Goal: Task Accomplishment & Management: Manage account settings

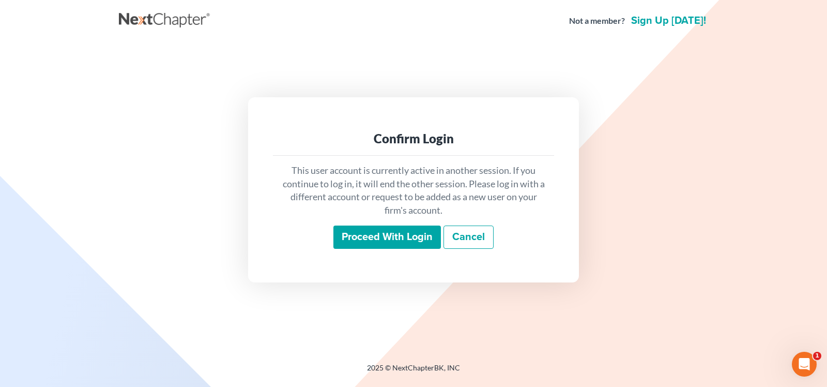
click at [378, 245] on input "Proceed with login" at bounding box center [388, 237] width 108 height 24
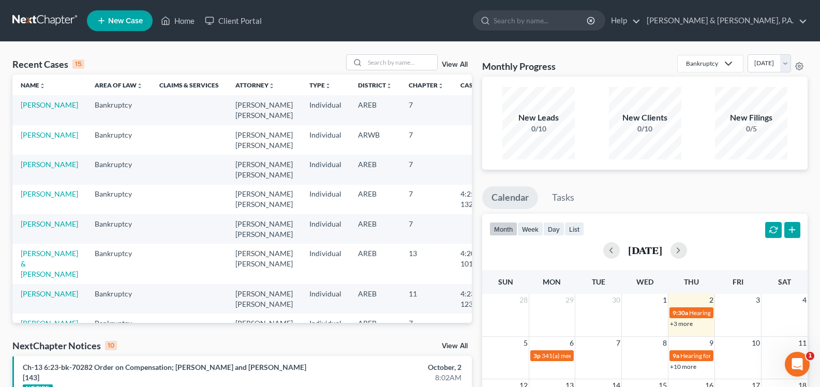
click at [453, 344] on link "View All" at bounding box center [455, 345] width 26 height 7
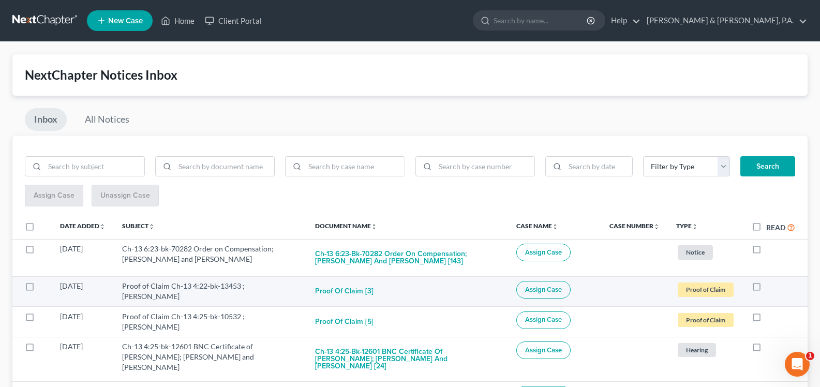
click at [766, 289] on label at bounding box center [766, 289] width 0 height 0
click at [770, 285] on input "checkbox" at bounding box center [773, 284] width 7 height 7
checkbox input "true"
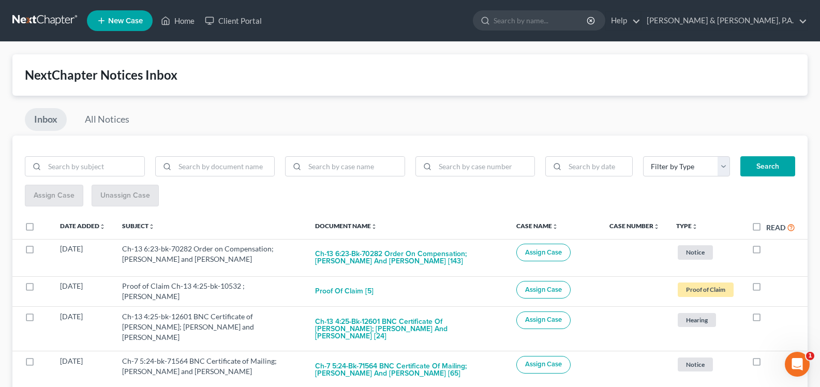
click at [766, 289] on label at bounding box center [766, 289] width 0 height 0
click at [770, 285] on input "checkbox" at bounding box center [773, 284] width 7 height 7
checkbox input "true"
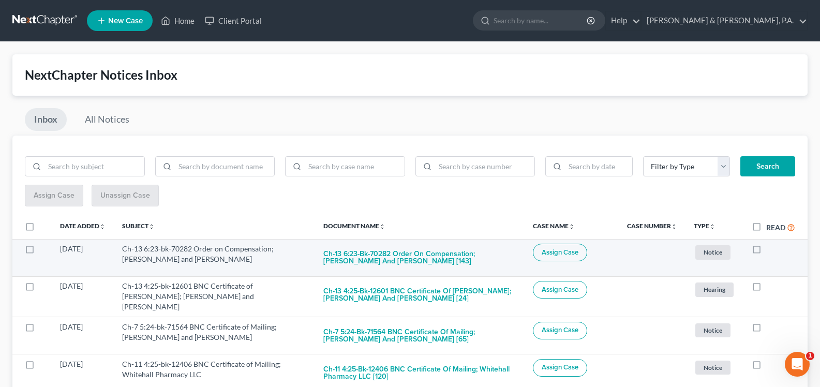
click at [766, 251] on label at bounding box center [766, 251] width 0 height 0
click at [770, 250] on input "checkbox" at bounding box center [773, 247] width 7 height 7
checkbox input "true"
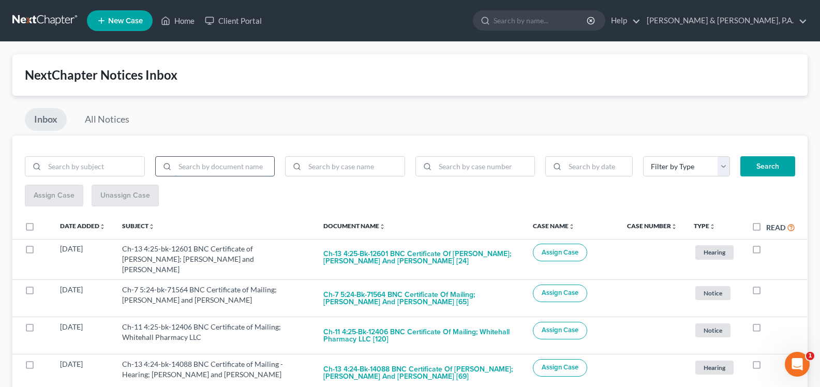
click at [209, 158] on input "search" at bounding box center [225, 167] width 100 height 20
type input "bnc"
click at [767, 166] on button "Search" at bounding box center [767, 166] width 55 height 21
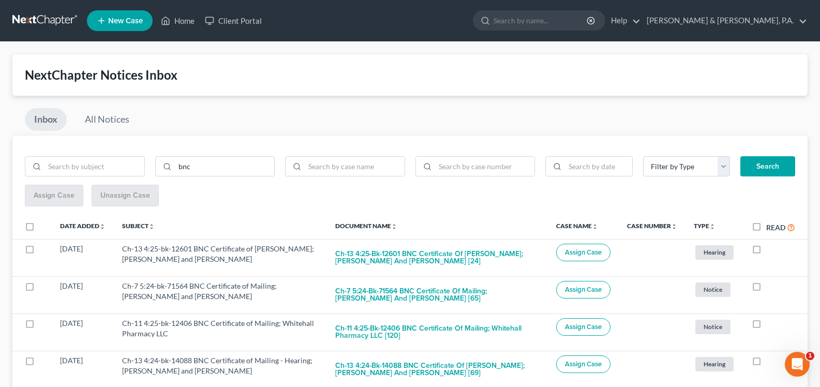
click at [766, 228] on label "Read" at bounding box center [780, 227] width 29 height 12
click at [770, 228] on input "Read" at bounding box center [773, 224] width 7 height 7
checkbox input "true"
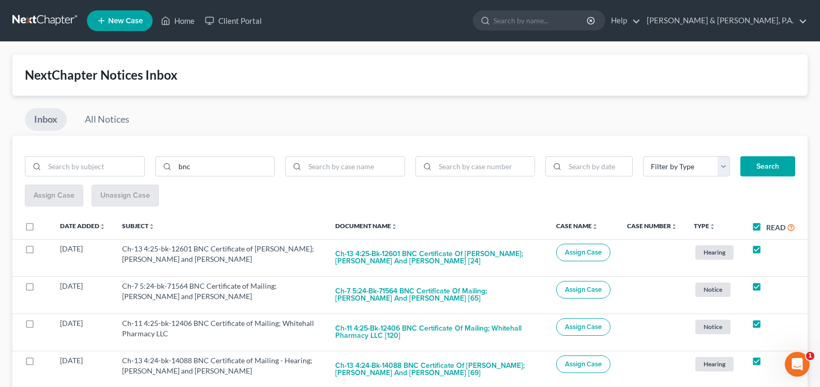
checkbox input "true"
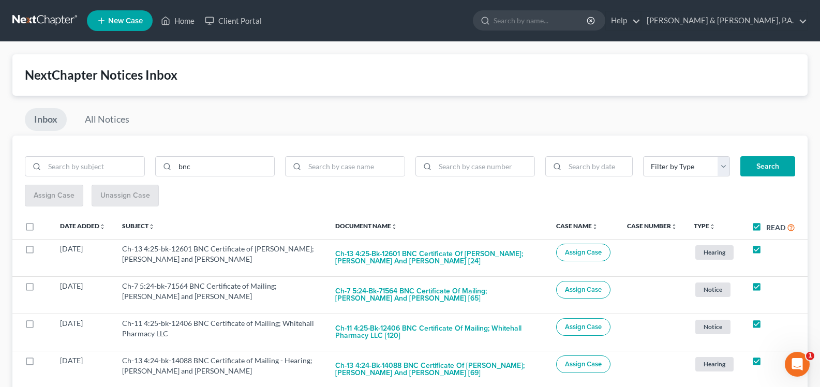
checkbox input "true"
